Goal: Find specific page/section: Find specific page/section

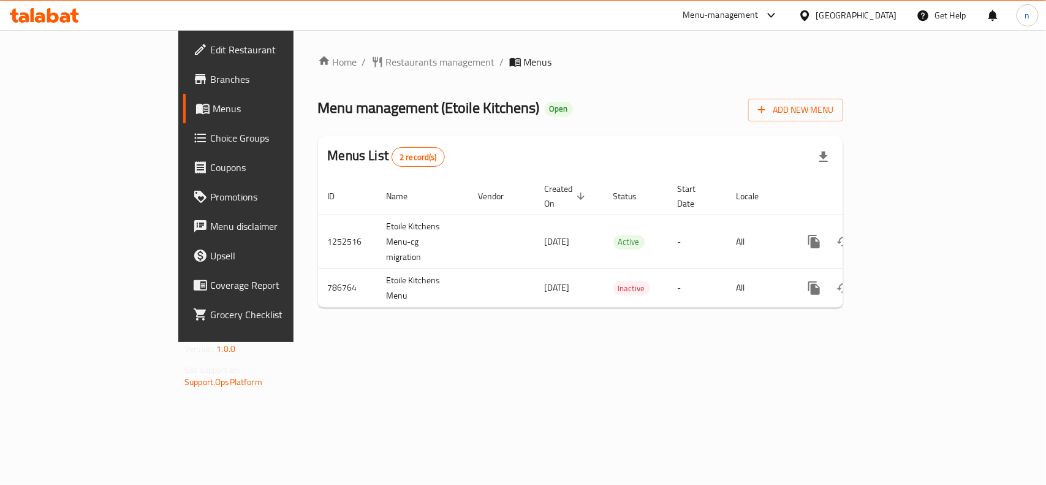
click at [336, 149] on div "Menus List 2 record(s)" at bounding box center [580, 157] width 525 height 42
click at [386, 62] on span "Restaurants management" at bounding box center [440, 62] width 109 height 15
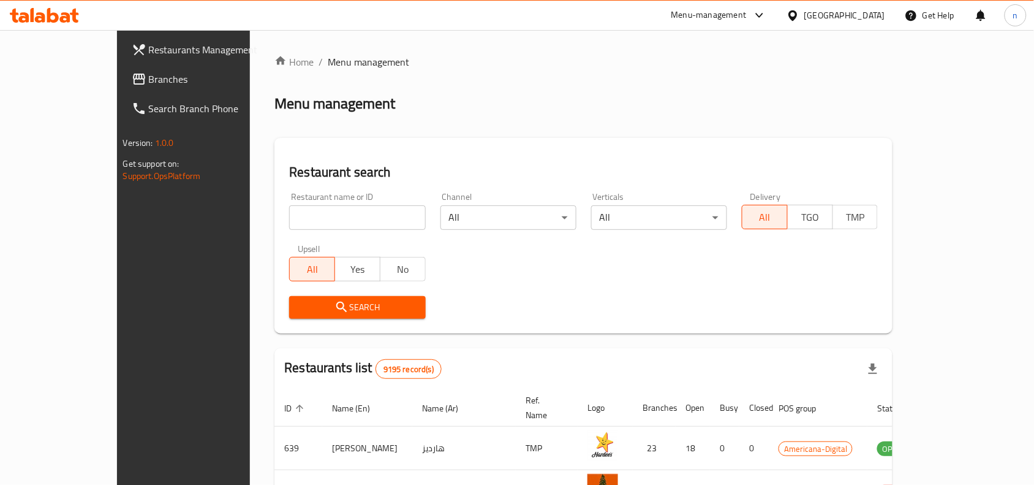
click at [298, 213] on input "search" at bounding box center [357, 217] width 136 height 25
paste input "653035"
type input "653035"
click button "Search" at bounding box center [357, 307] width 136 height 23
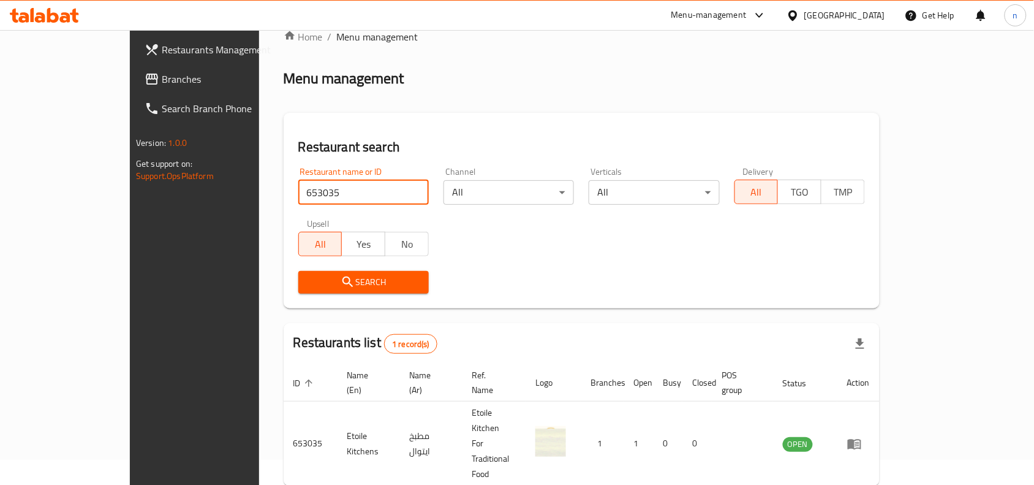
scroll to position [38, 0]
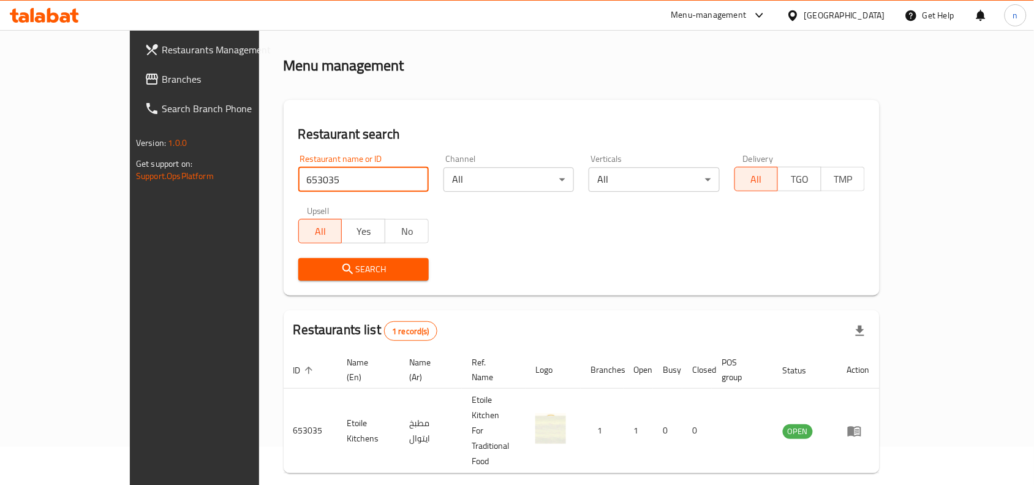
click at [162, 84] on span "Branches" at bounding box center [227, 79] width 131 height 15
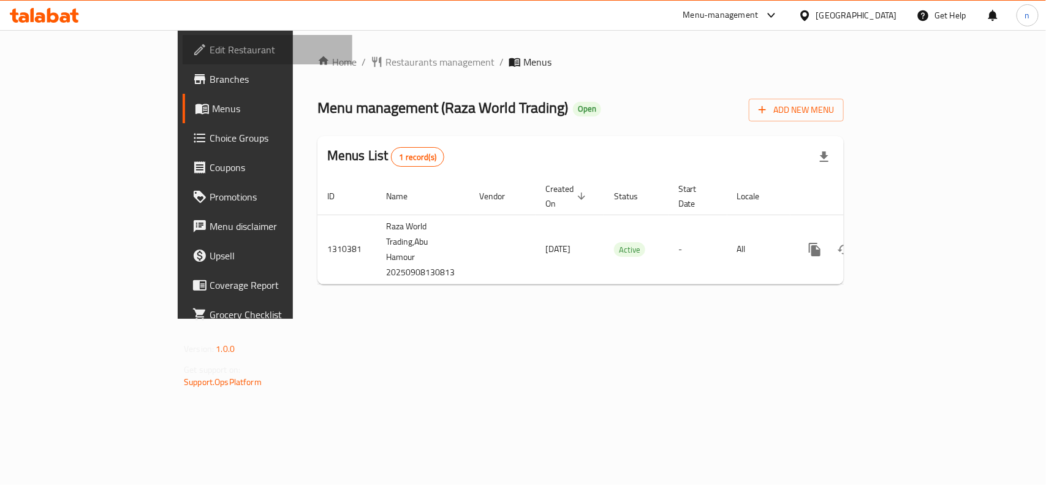
click at [210, 42] on span "Edit Restaurant" at bounding box center [276, 49] width 133 height 15
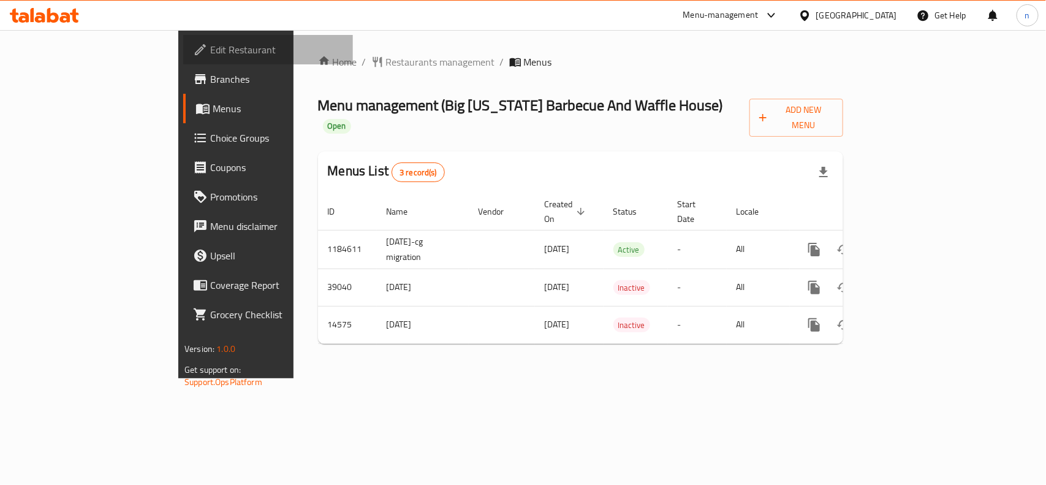
click at [210, 47] on span "Edit Restaurant" at bounding box center [276, 49] width 133 height 15
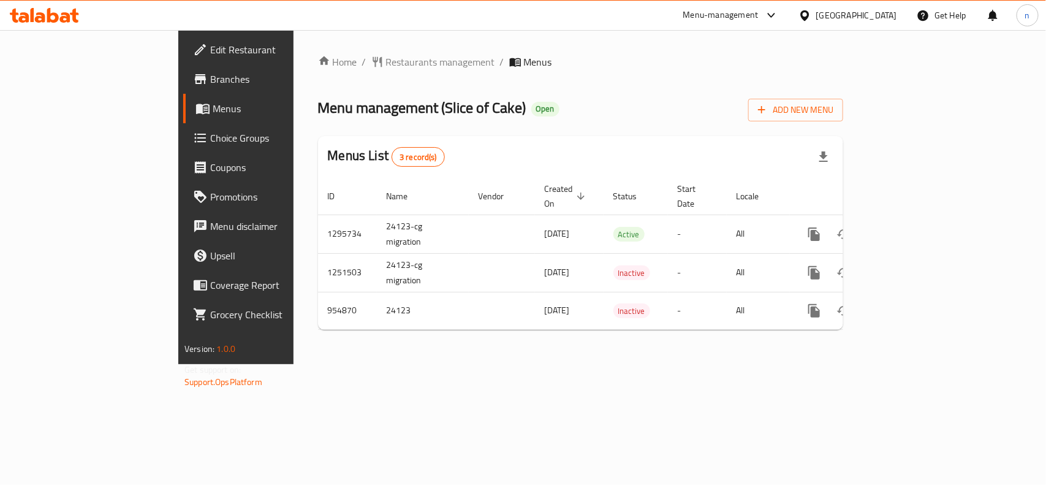
click at [210, 57] on span "Edit Restaurant" at bounding box center [276, 49] width 133 height 15
